Goal: Task Accomplishment & Management: Manage account settings

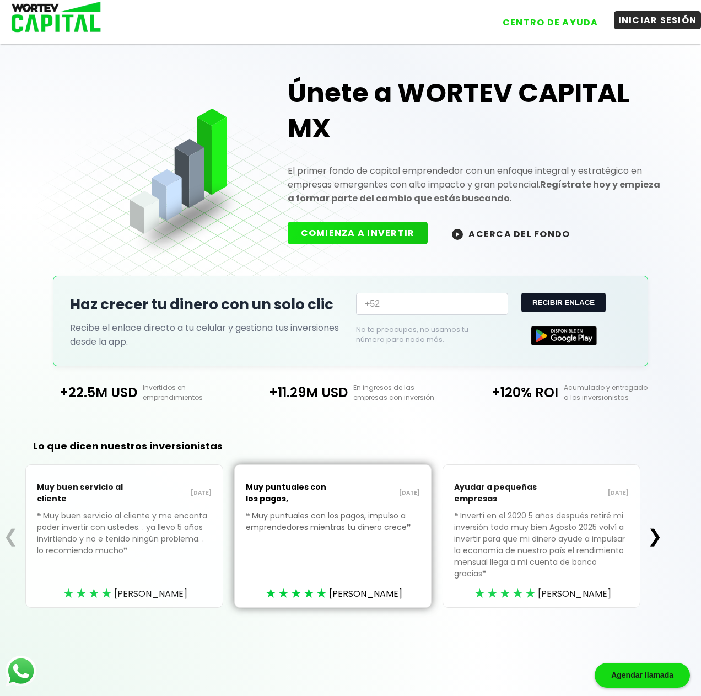
click at [651, 20] on button "INICIAR SESIÓN" at bounding box center [658, 20] width 88 height 18
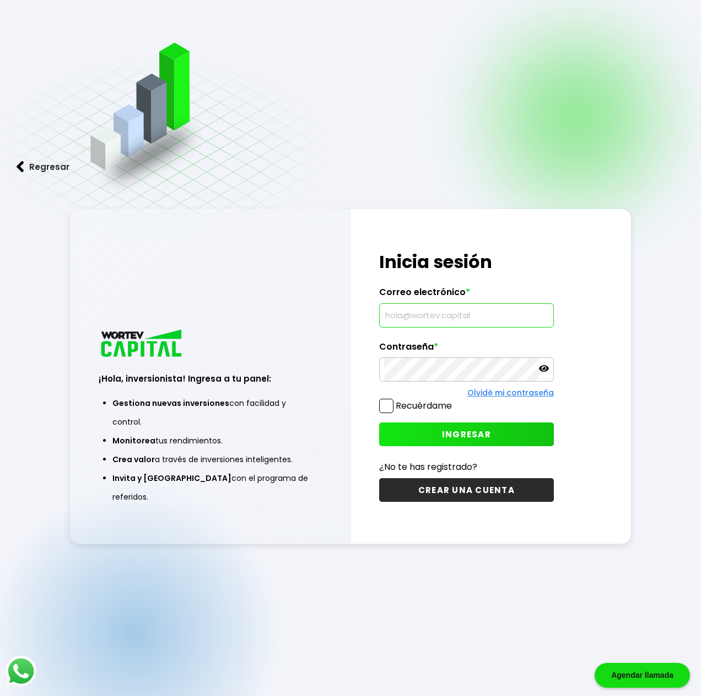
click at [454, 307] on input "text" at bounding box center [466, 315] width 165 height 23
type input "[EMAIL_ADDRESS][PERSON_NAME][DOMAIN_NAME]"
click at [390, 402] on span at bounding box center [386, 406] width 14 height 14
click at [454, 400] on input "Recuérdame" at bounding box center [454, 400] width 0 height 0
click at [441, 434] on button "INGRESAR" at bounding box center [466, 434] width 175 height 24
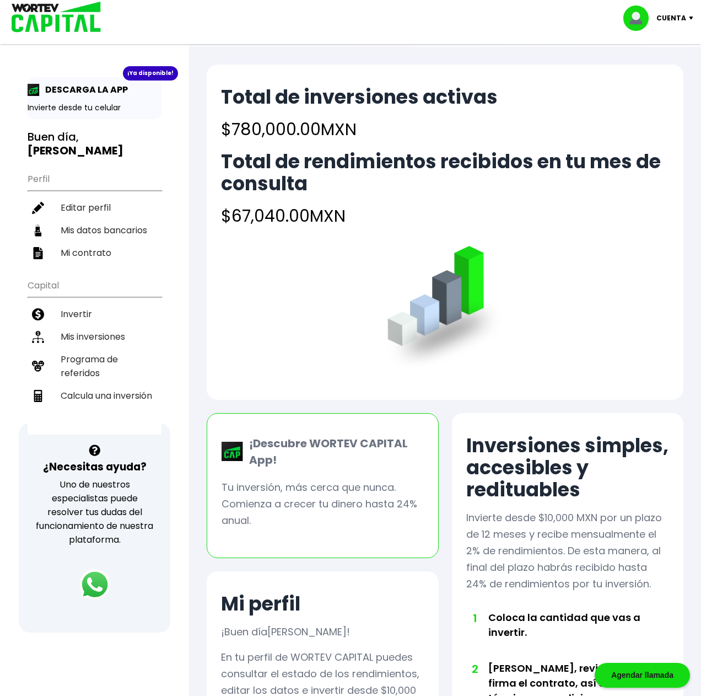
click at [674, 15] on p "Cuenta" at bounding box center [672, 18] width 30 height 17
click at [654, 76] on li "Cerrar sesión" at bounding box center [660, 73] width 88 height 23
